Goal: Task Accomplishment & Management: Use online tool/utility

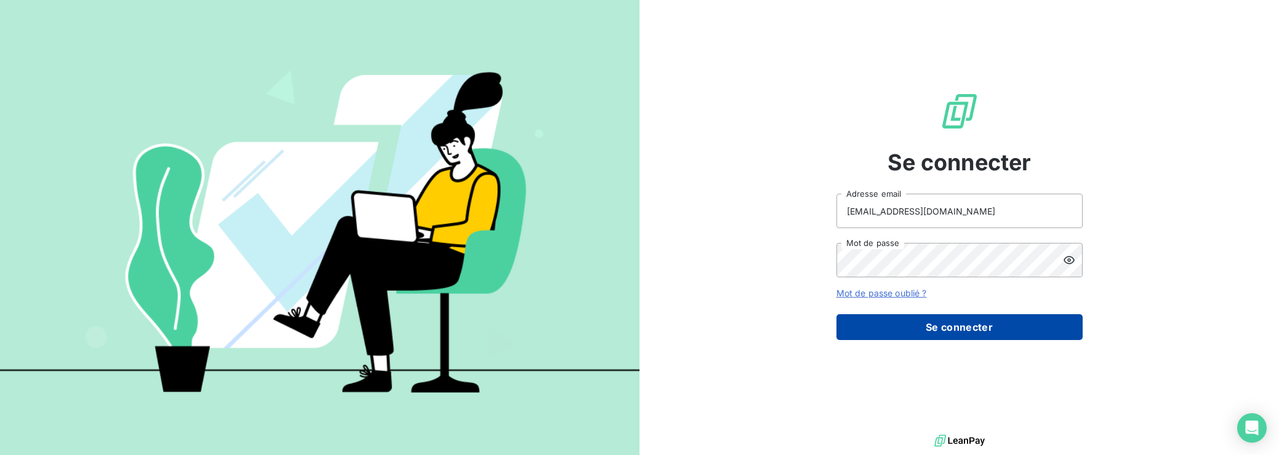
click at [898, 334] on button "Se connecter" at bounding box center [959, 327] width 246 height 26
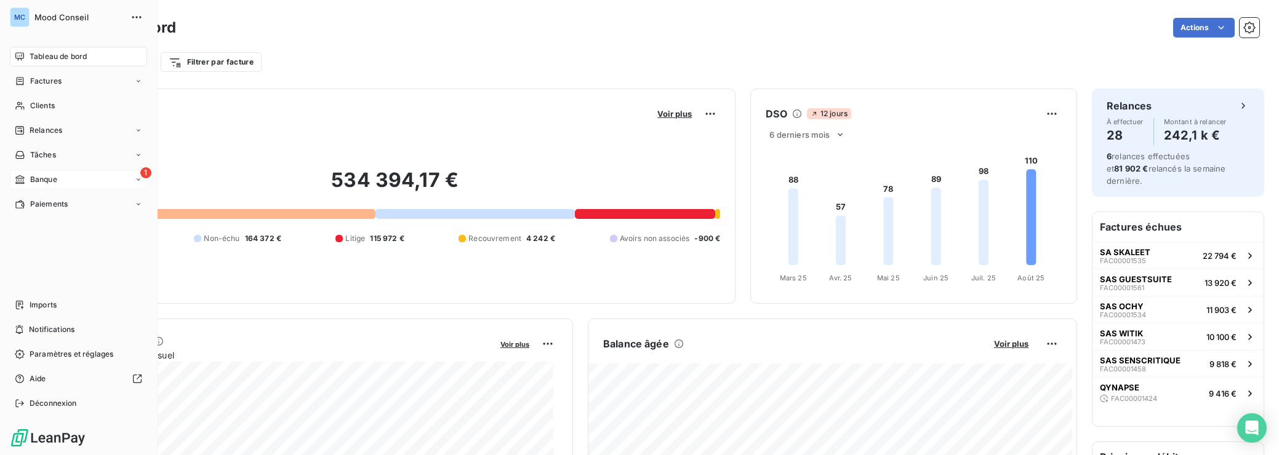
click at [16, 182] on icon at bounding box center [19, 179] width 9 height 9
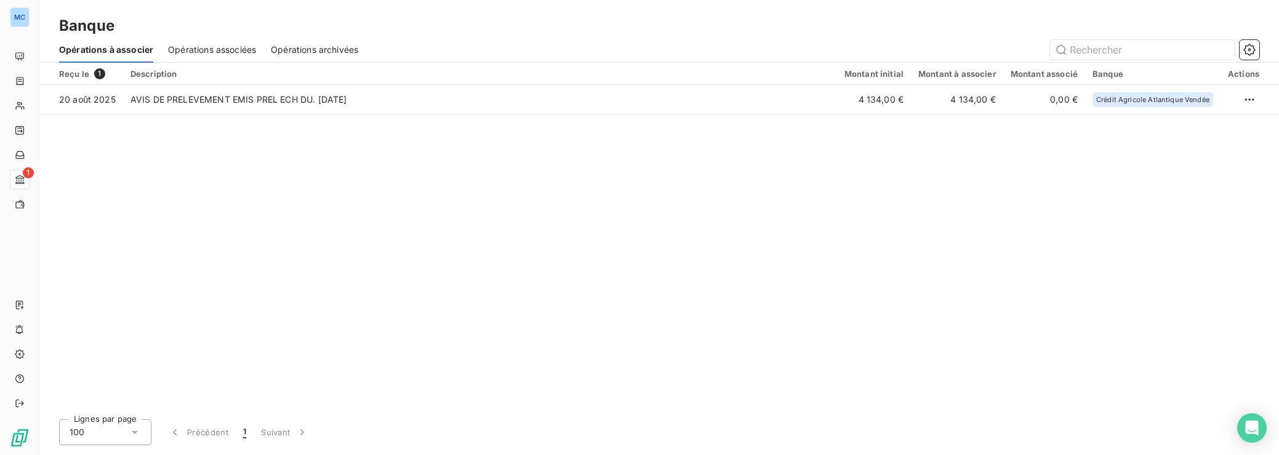
click at [189, 47] on span "Opérations associées" at bounding box center [212, 50] width 88 height 12
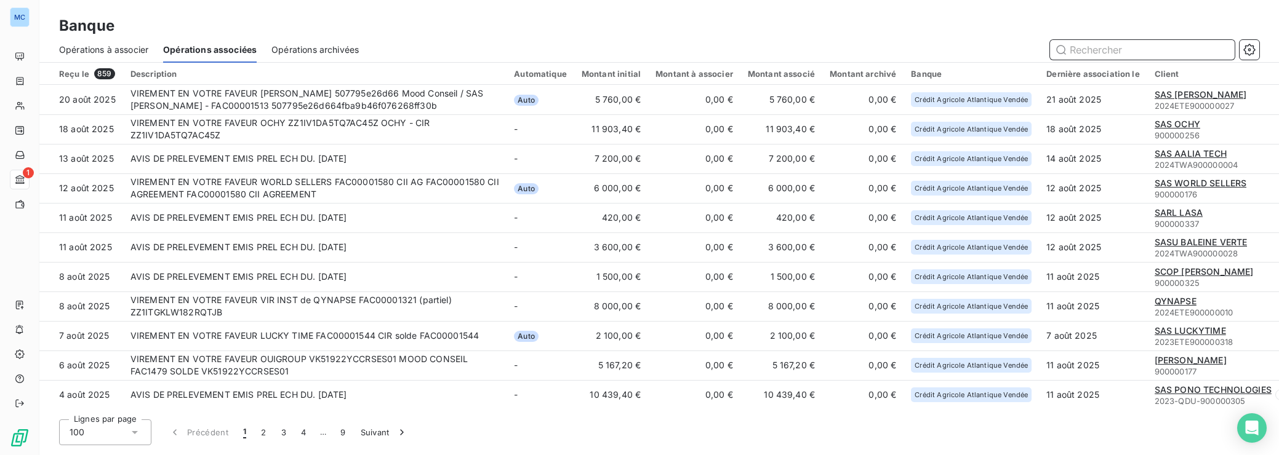
click at [106, 49] on span "Opérations à associer" at bounding box center [103, 50] width 89 height 12
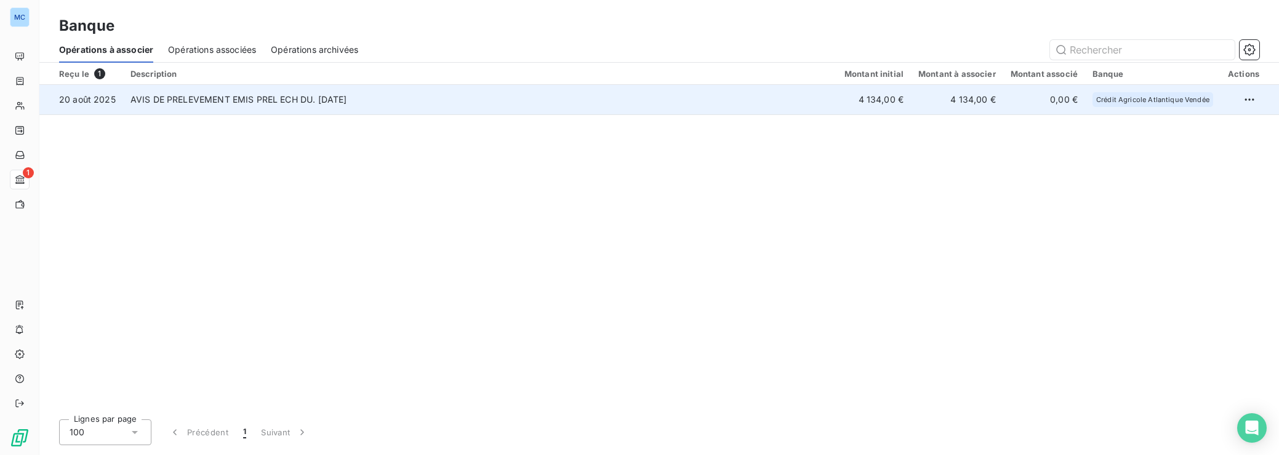
click at [314, 103] on td "AVIS DE PRELEVEMENT EMIS PREL ECH DU. 20/08/25" at bounding box center [480, 100] width 714 height 30
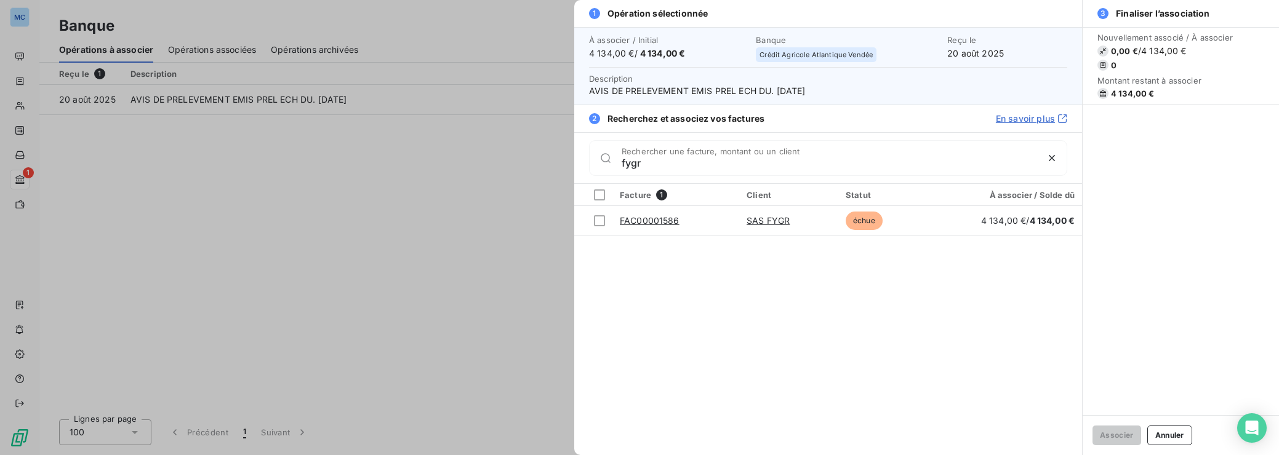
type input "fygr"
click at [464, 257] on div at bounding box center [639, 227] width 1279 height 455
